Goal: Task Accomplishment & Management: Manage account settings

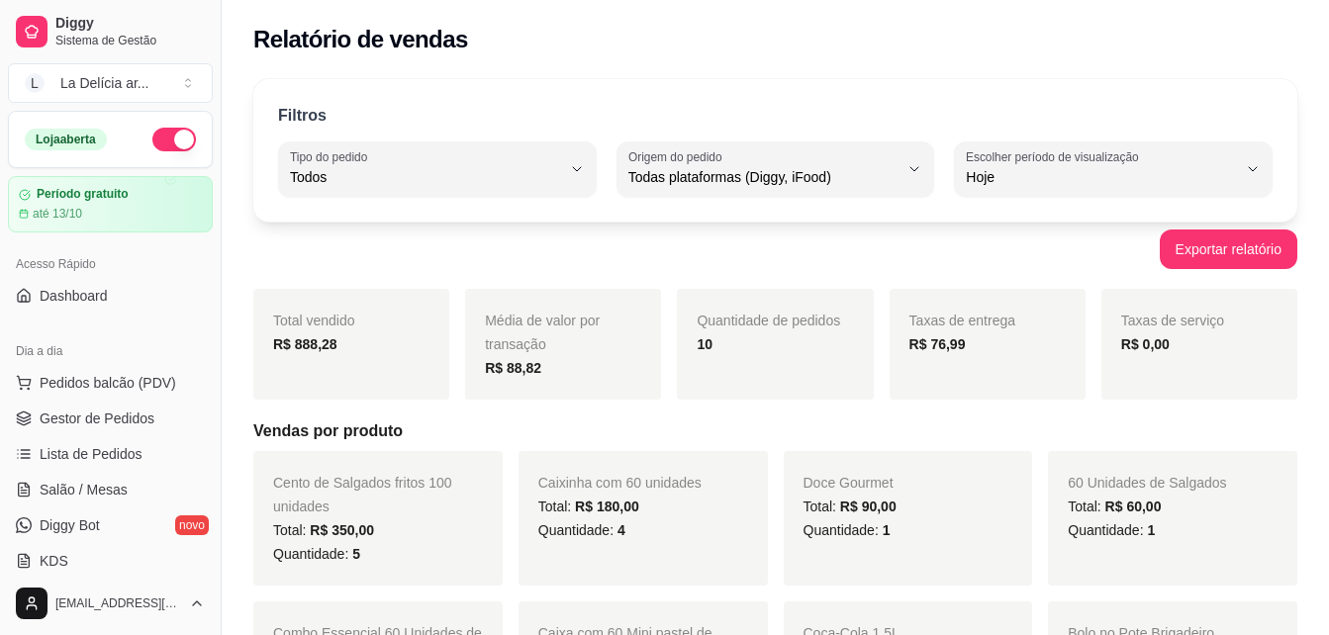
select select "ALL"
select select "0"
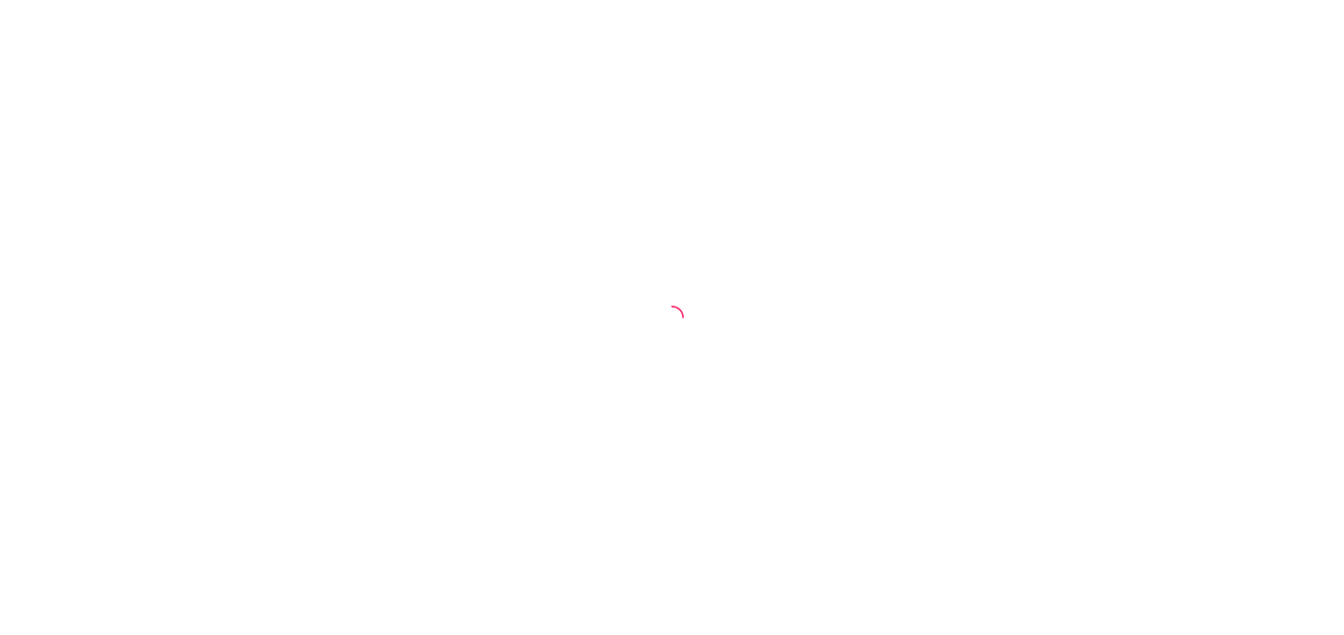
select select "ALL"
select select "0"
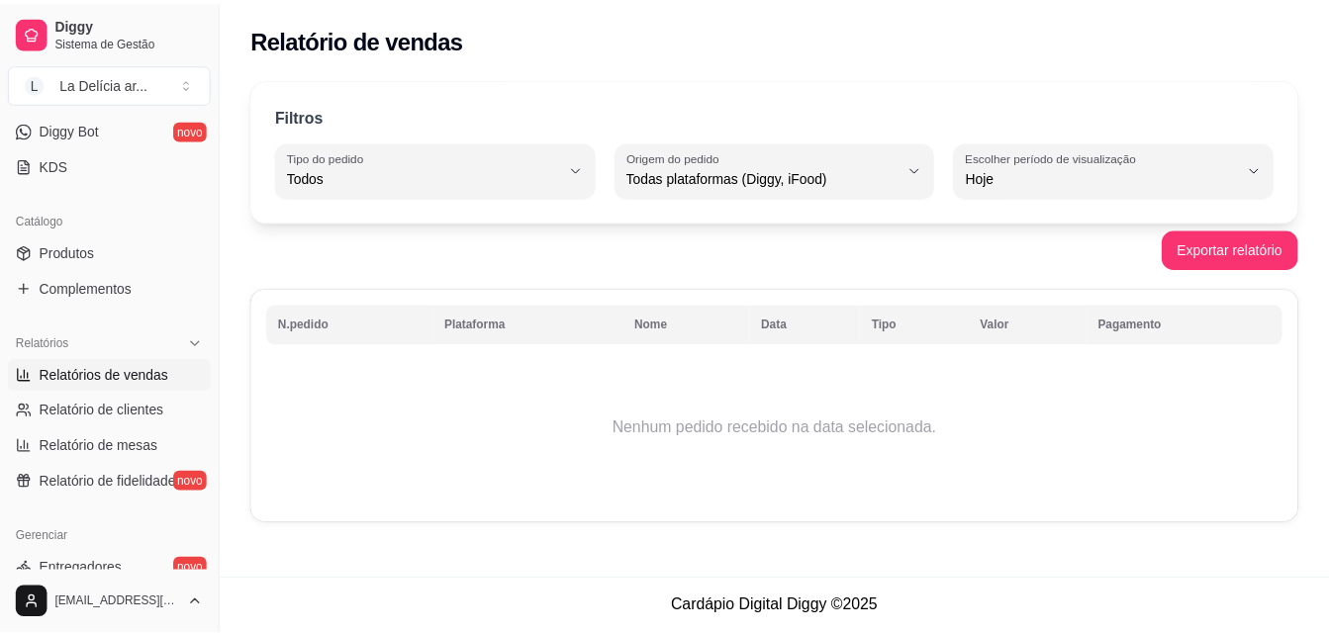
scroll to position [495, 0]
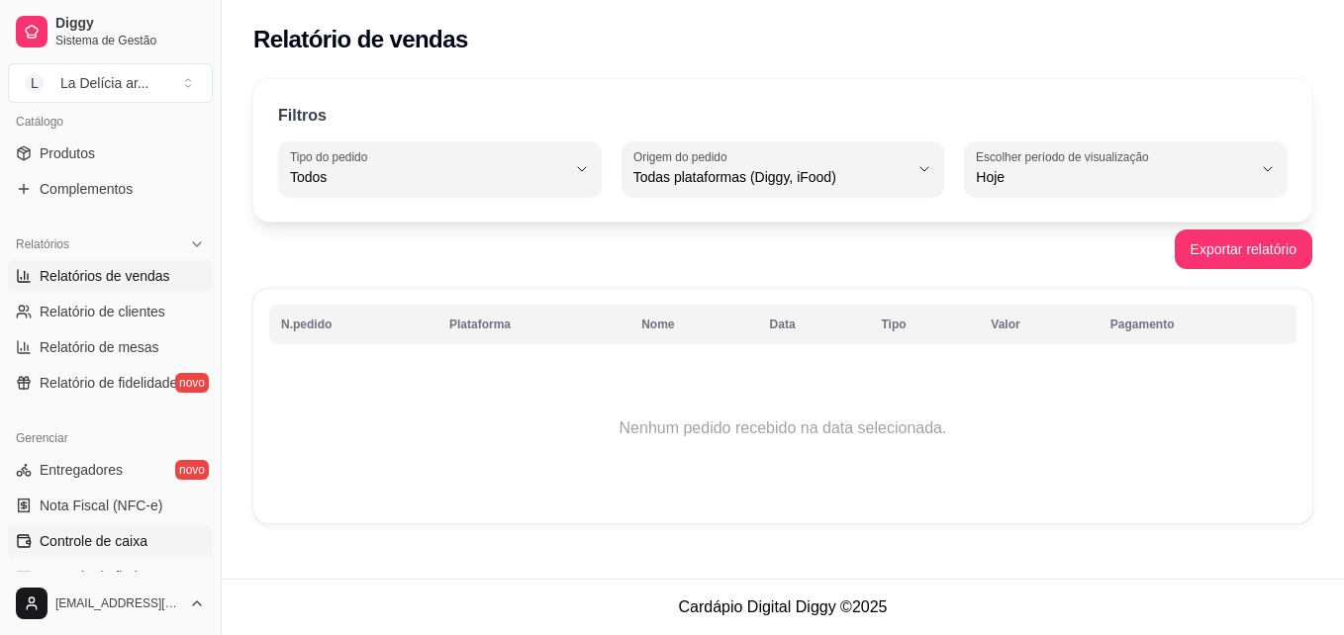
click at [80, 547] on span "Controle de caixa" at bounding box center [94, 542] width 108 height 20
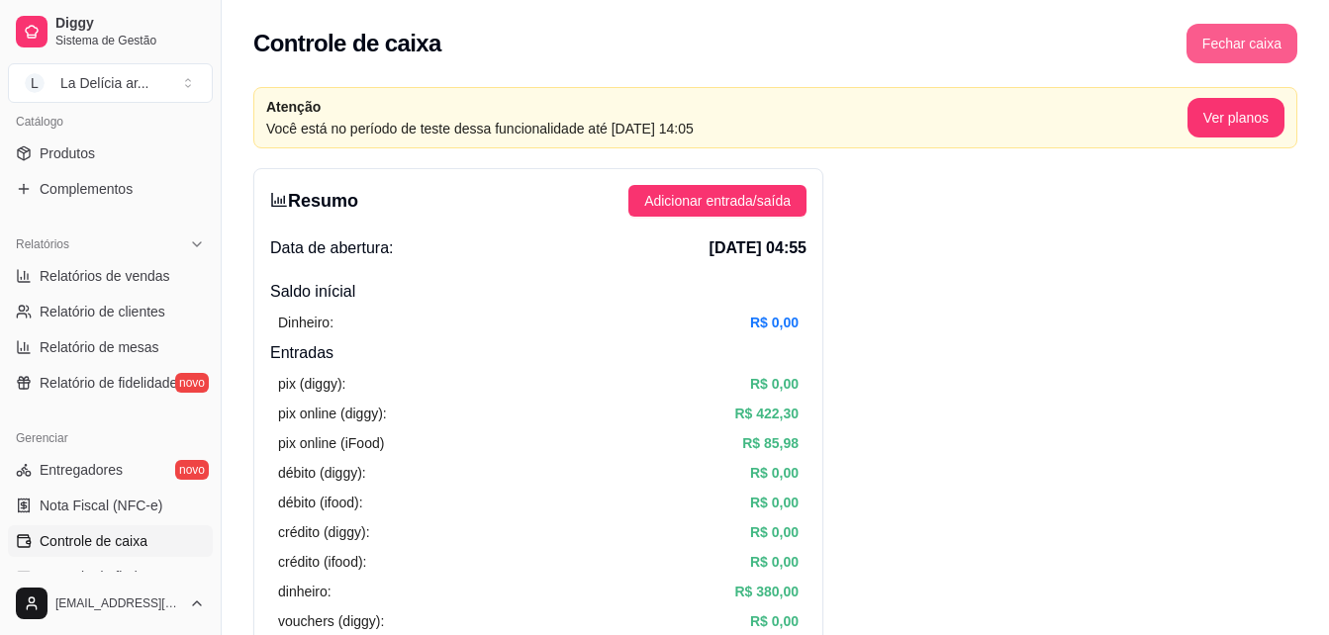
click at [1245, 45] on button "Fechar caixa" at bounding box center [1242, 44] width 111 height 40
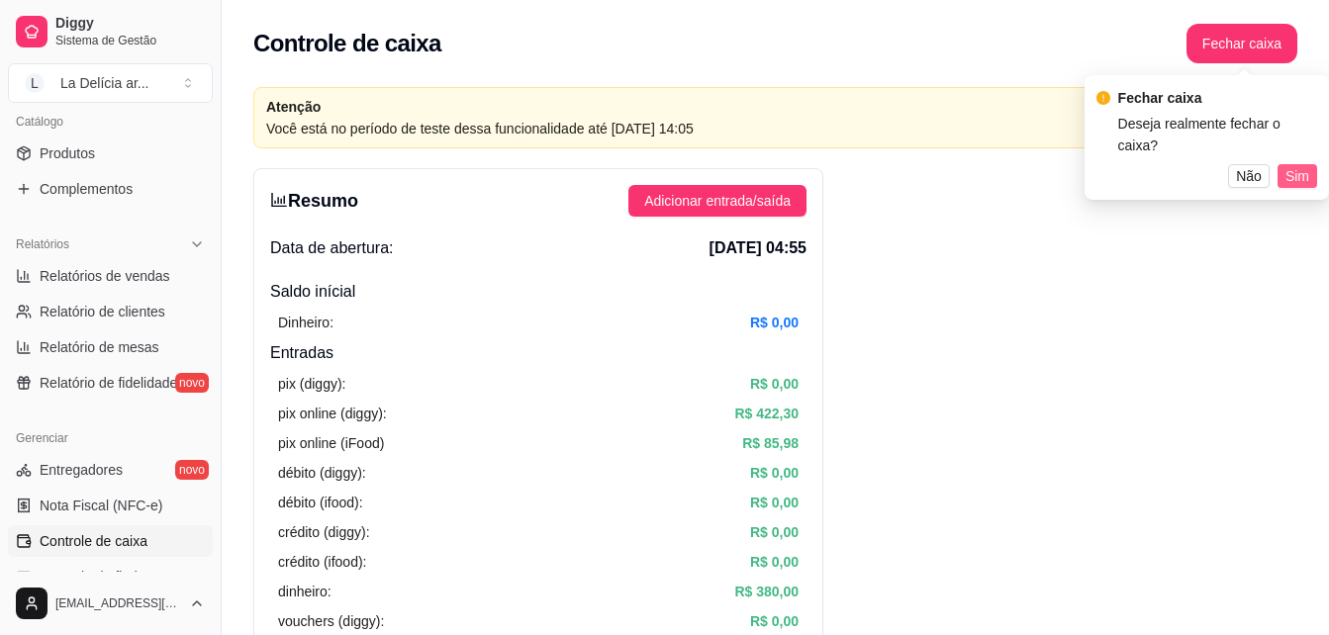
click at [1307, 165] on span "Sim" at bounding box center [1298, 176] width 24 height 22
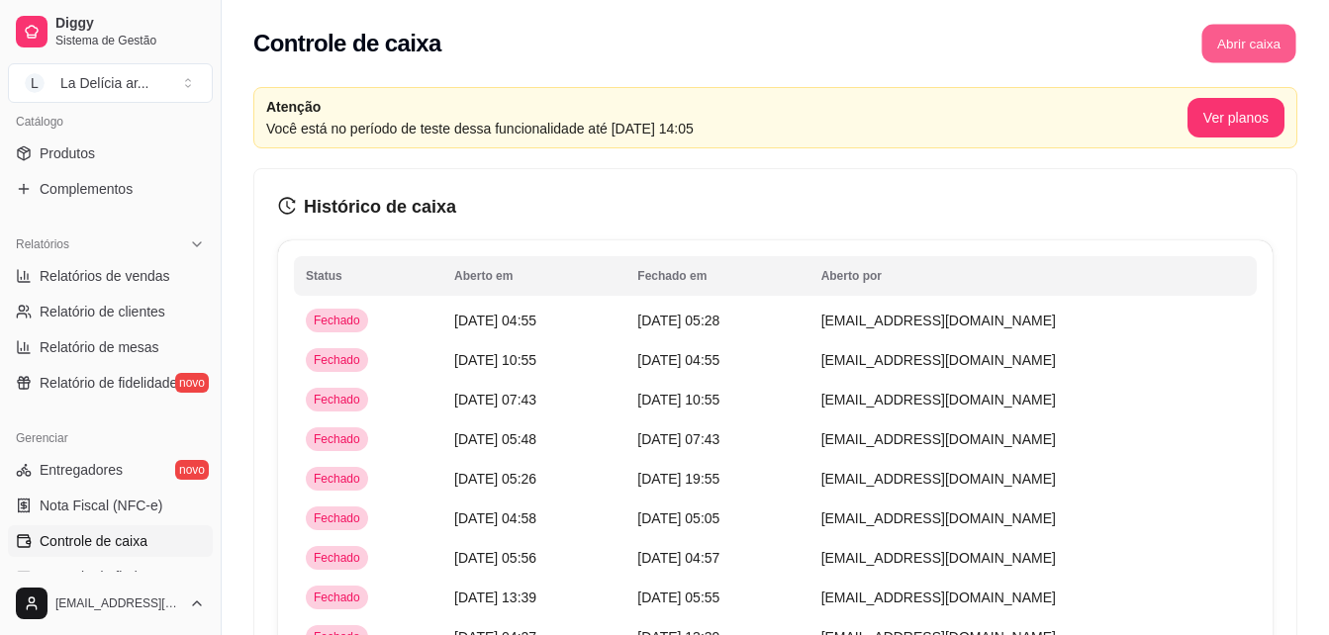
click at [1249, 48] on button "Abrir caixa" at bounding box center [1249, 44] width 94 height 39
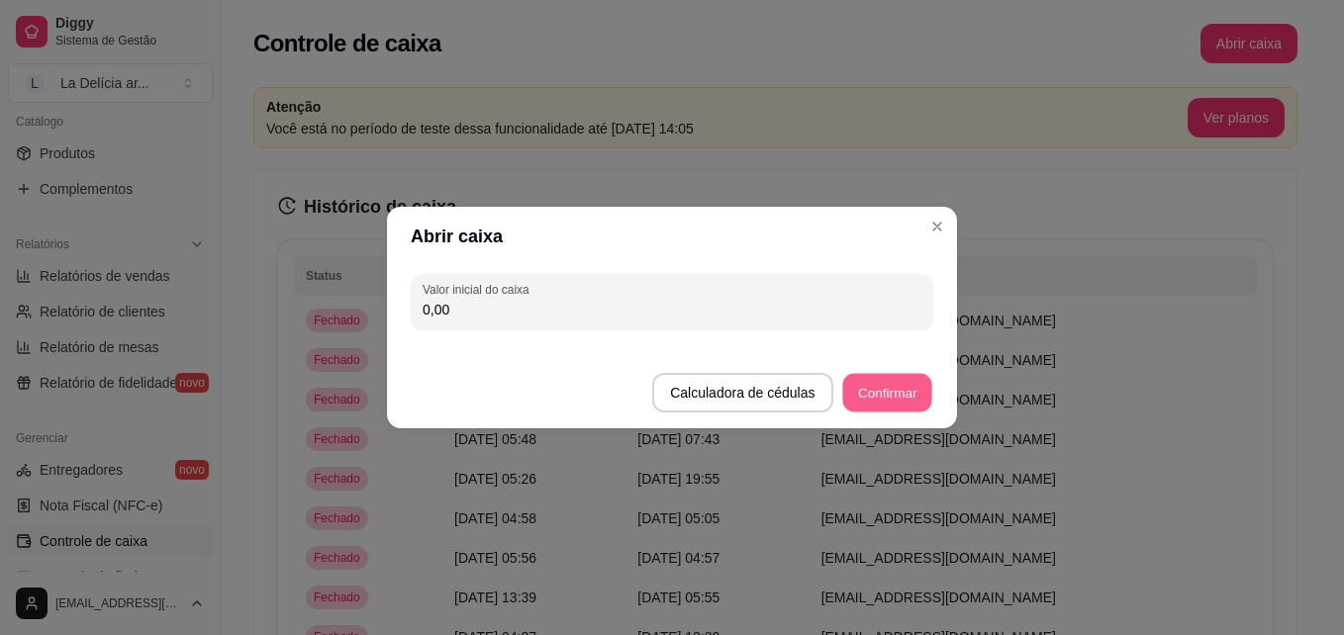
click at [891, 397] on button "Confirmar" at bounding box center [887, 393] width 90 height 39
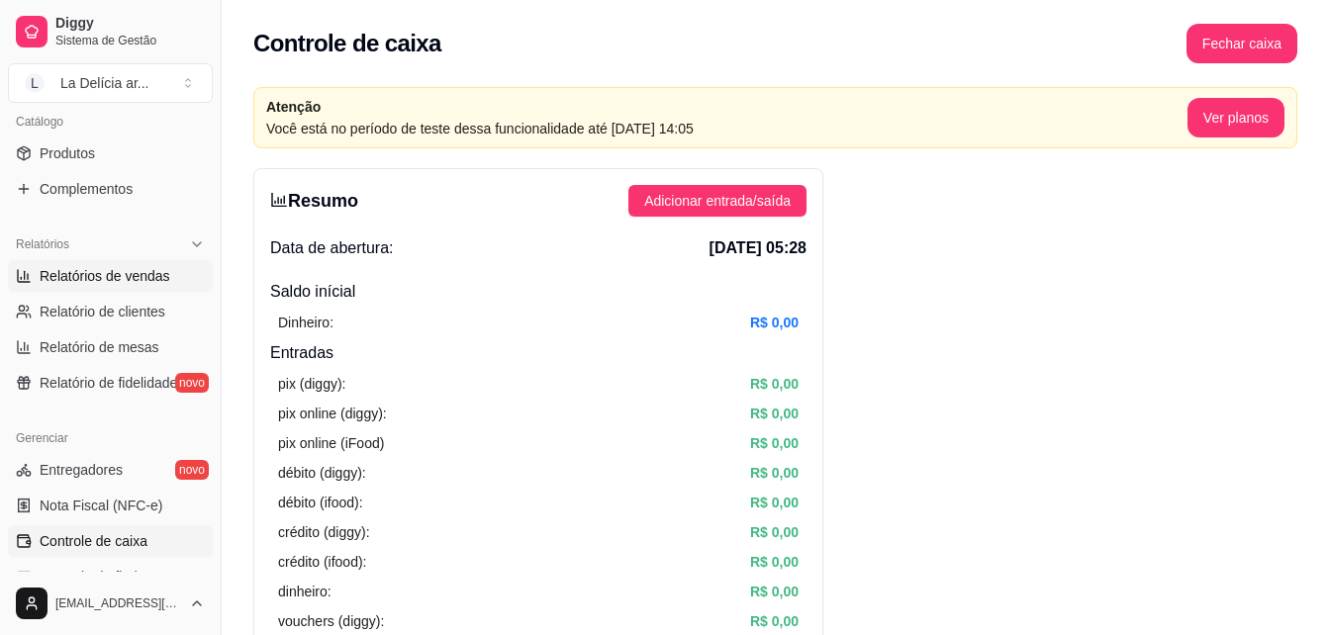
click at [113, 278] on span "Relatórios de vendas" at bounding box center [105, 276] width 131 height 20
select select "ALL"
select select "0"
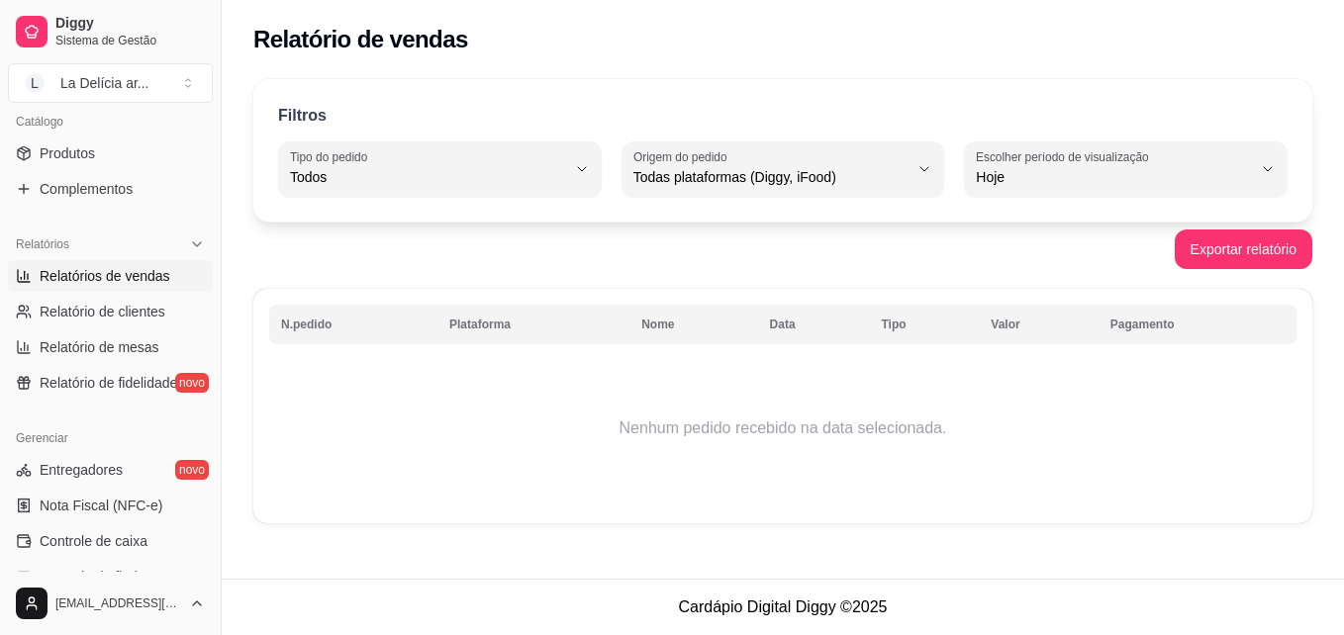
click at [1167, 121] on div "Filtros" at bounding box center [783, 117] width 1010 height 26
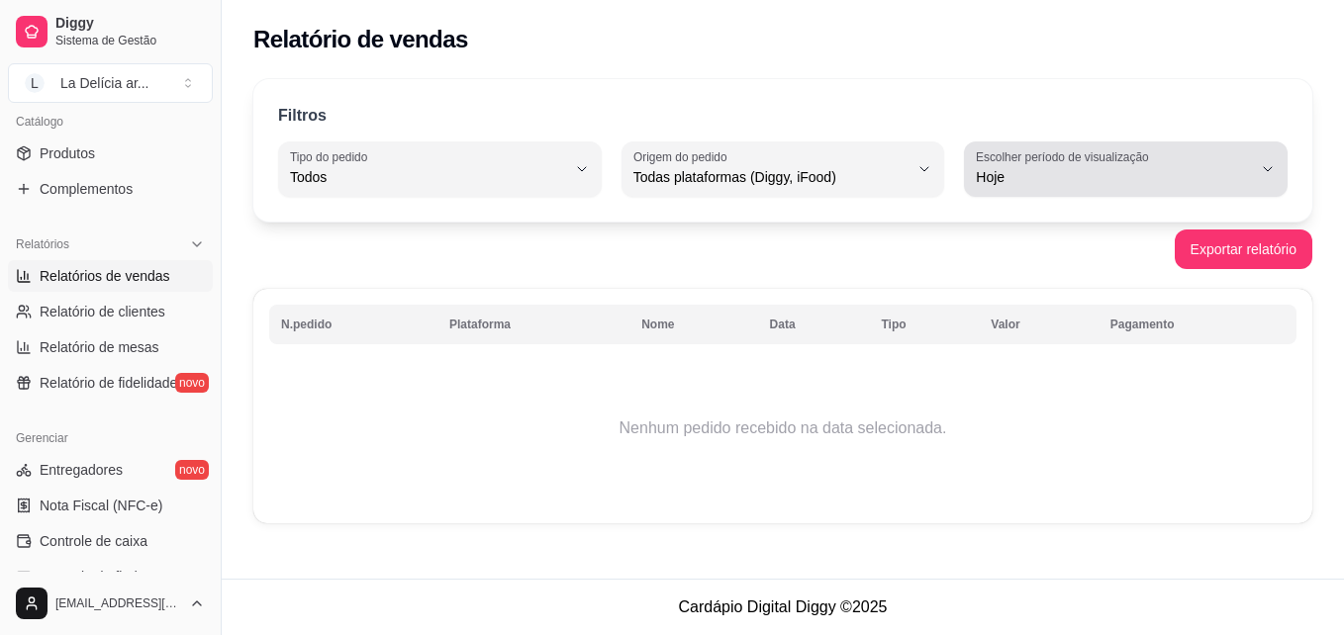
click at [1152, 169] on span "Hoje" at bounding box center [1114, 177] width 276 height 20
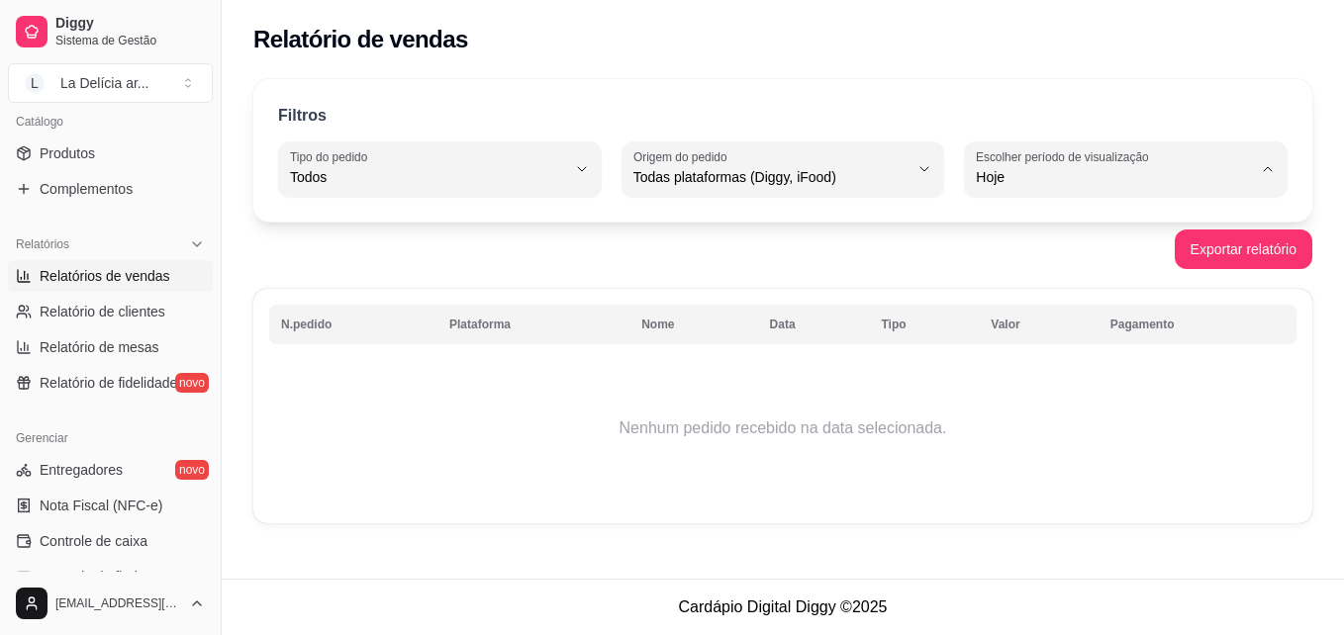
click at [1028, 266] on span "Ontem" at bounding box center [1116, 256] width 261 height 19
type input "1"
select select "1"
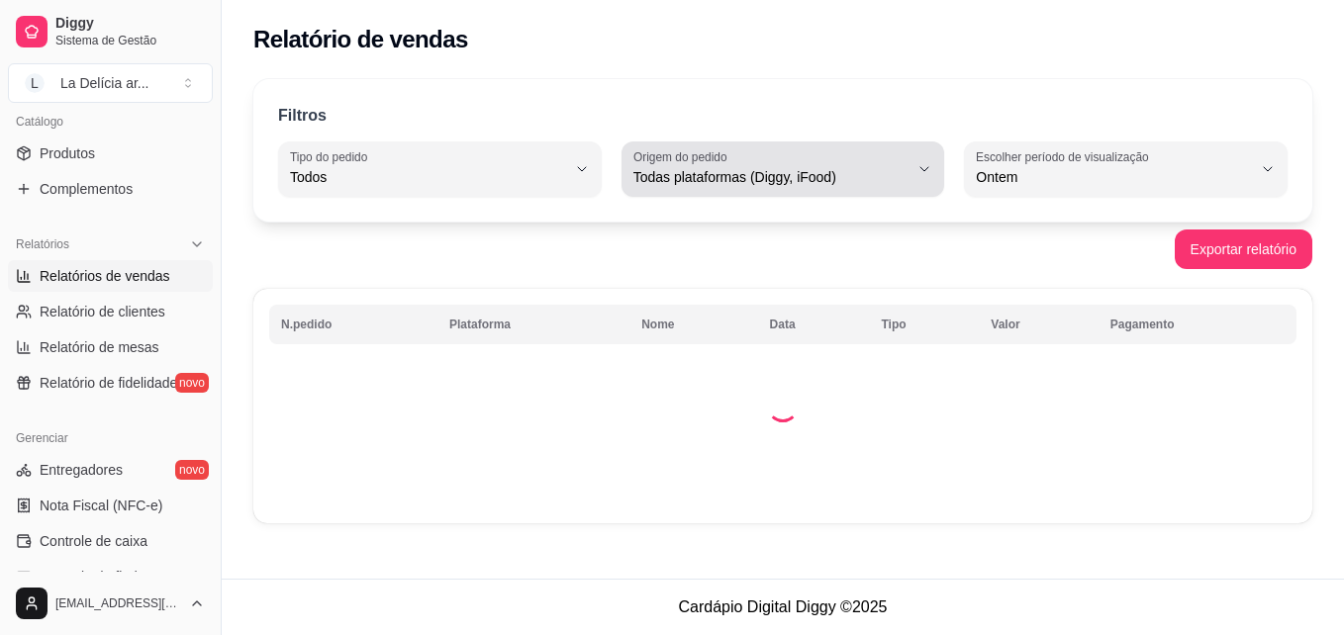
click at [764, 180] on span "Todas plataformas (Diggy, iFood)" at bounding box center [771, 177] width 276 height 20
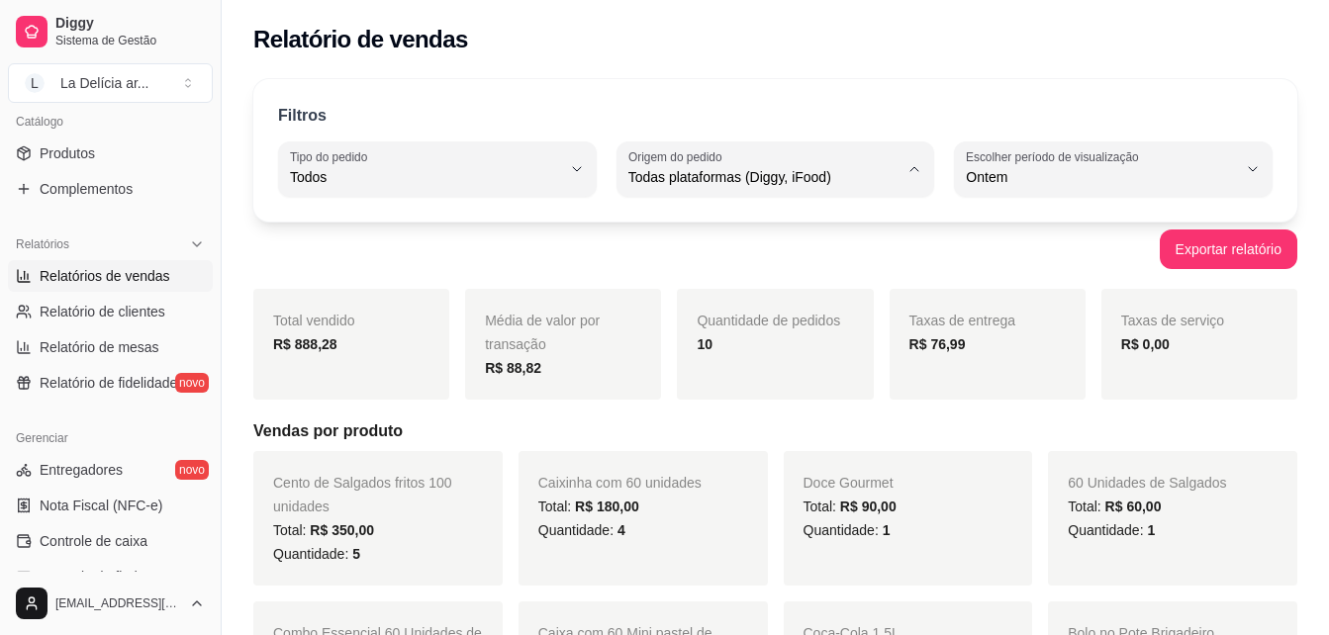
click at [726, 261] on span "Diggy" at bounding box center [765, 256] width 261 height 19
type input "DIGGY"
select select "DIGGY"
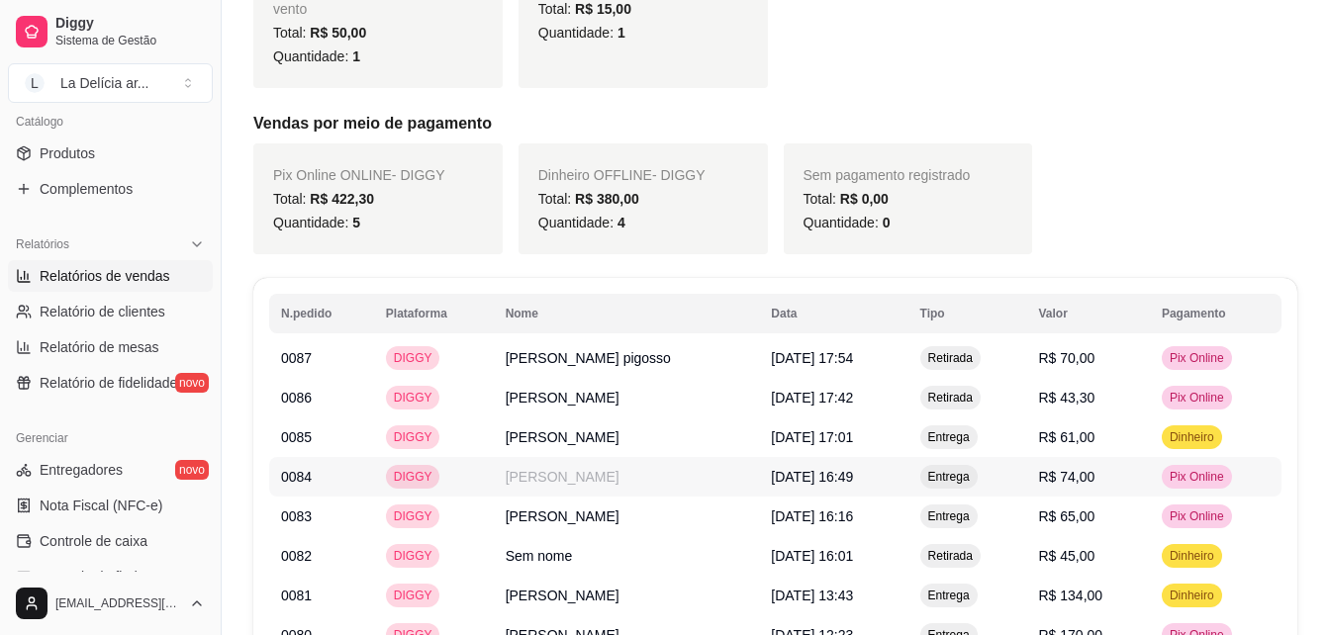
scroll to position [875, 0]
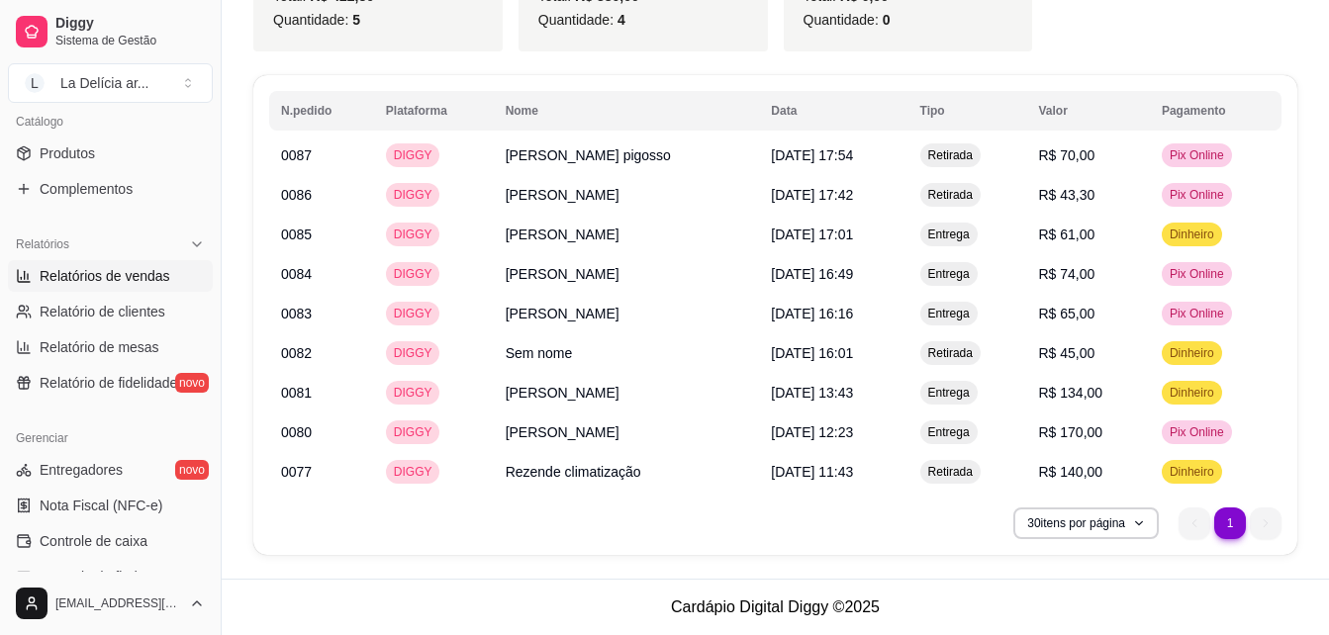
click at [157, 422] on div "Gerenciar Entregadores novo Nota Fiscal (NFC-e) Controle de caixa Controle de f…" at bounding box center [110, 579] width 221 height 329
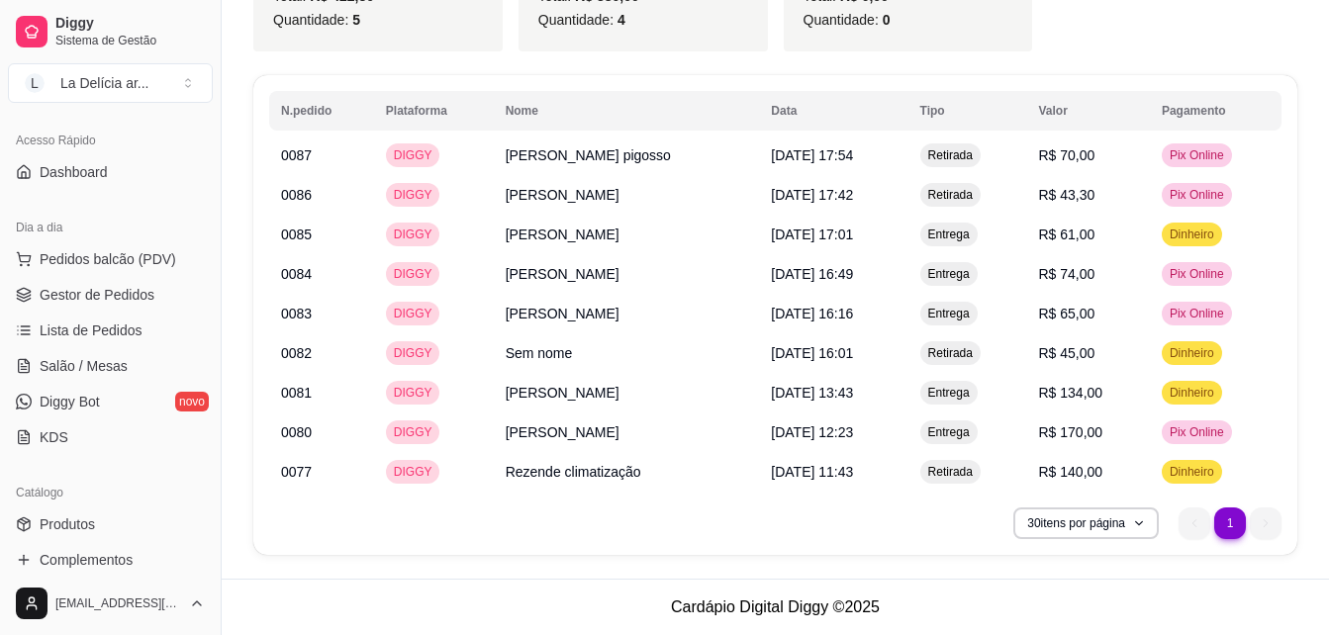
scroll to position [0, 0]
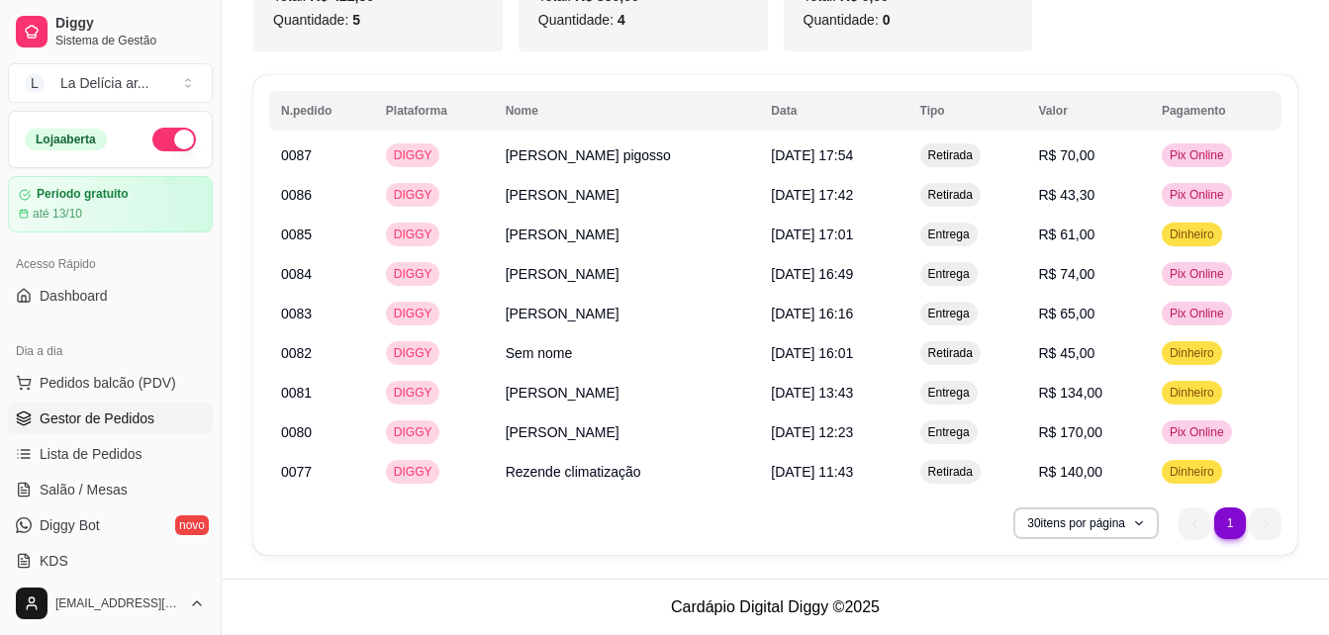
click at [69, 402] on ul "Pedidos balcão (PDV) Gestor de Pedidos Lista de Pedidos Salão / Mesas Diggy Bot…" at bounding box center [110, 472] width 205 height 210
click at [64, 414] on span "Gestor de Pedidos" at bounding box center [97, 419] width 115 height 20
